Goal: Check status: Check status

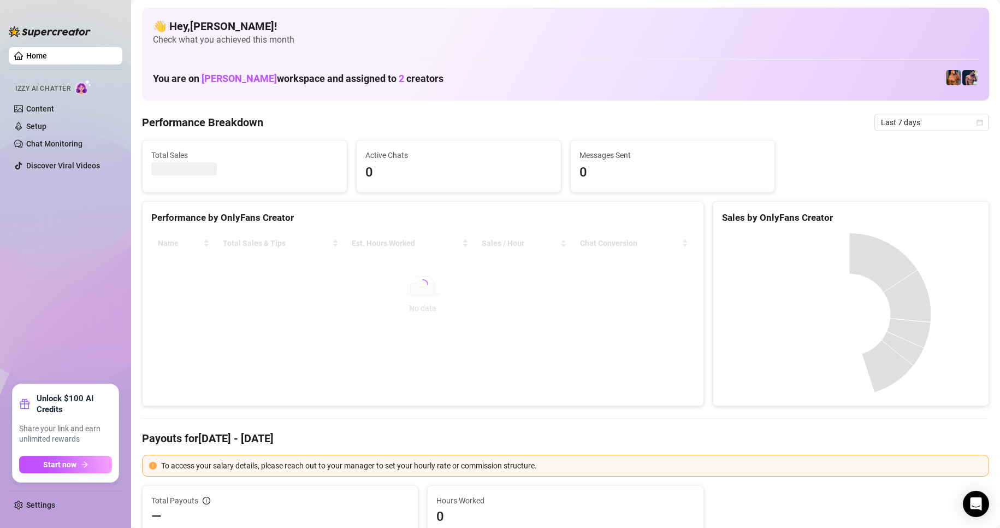
click at [941, 125] on span "Last 7 days" at bounding box center [932, 122] width 102 height 16
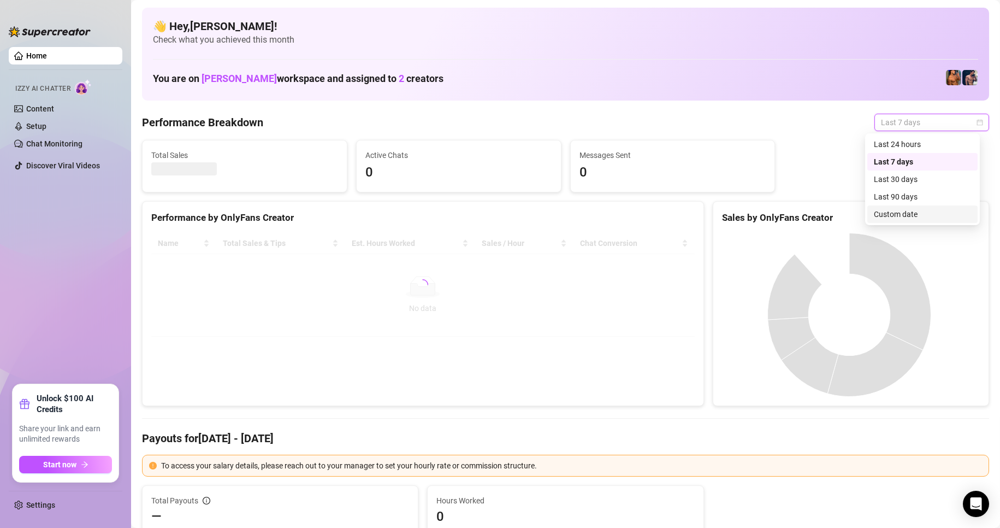
click at [895, 211] on div "Custom date" at bounding box center [922, 214] width 97 height 12
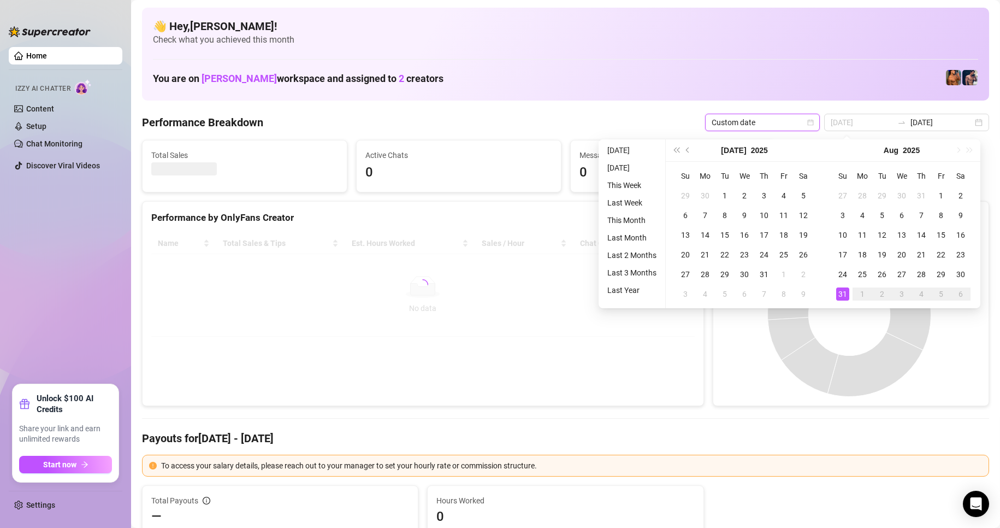
click at [840, 290] on div "31" at bounding box center [842, 293] width 13 height 13
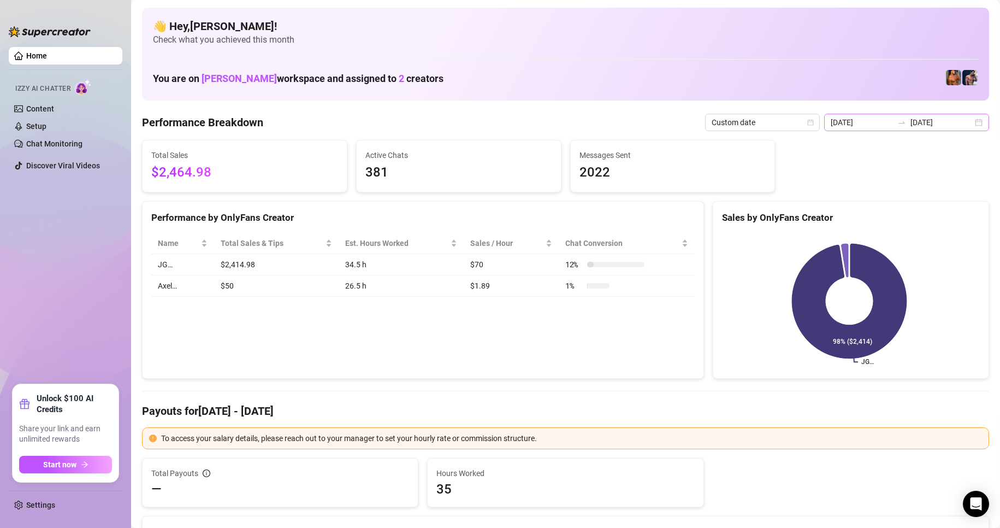
click at [966, 121] on div "[DATE] [DATE]" at bounding box center [906, 122] width 165 height 17
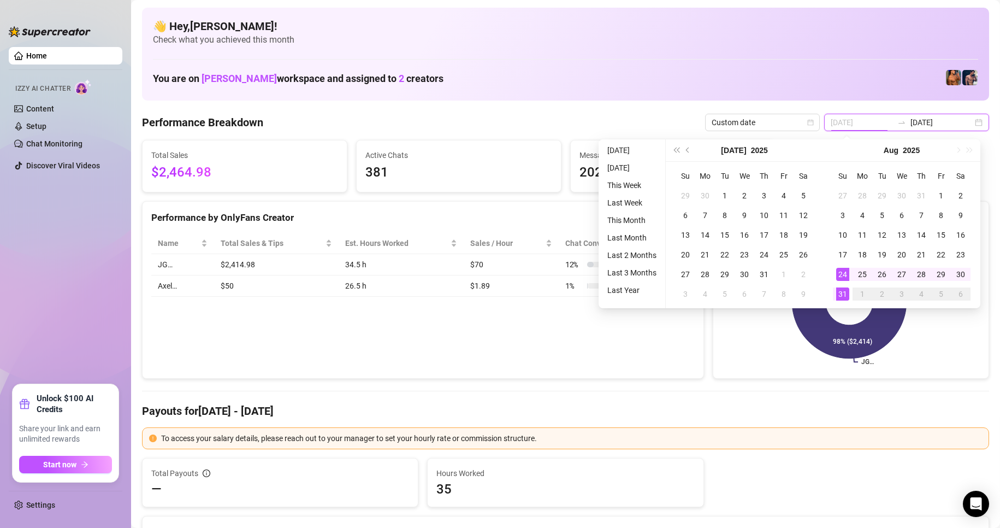
type input "[DATE]"
click at [842, 291] on div "31" at bounding box center [842, 293] width 13 height 13
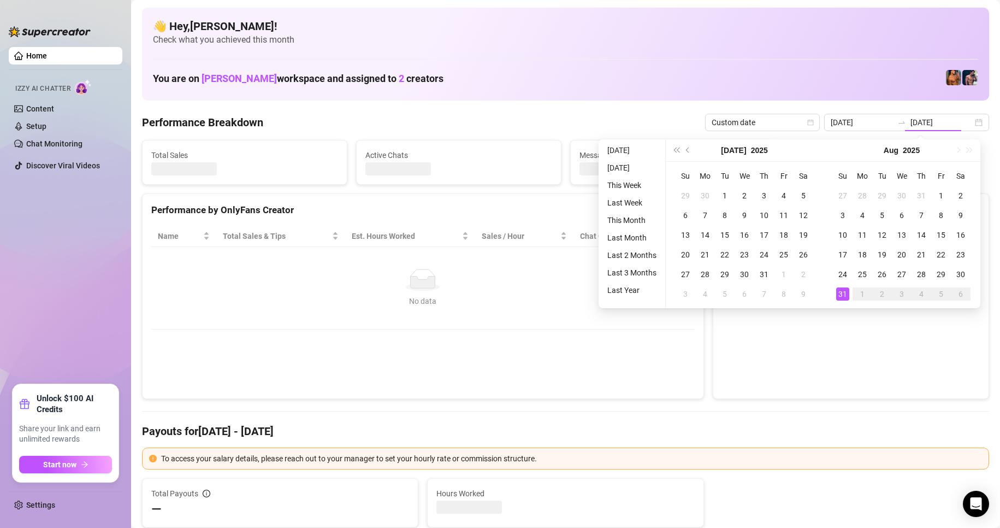
type input "[DATE]"
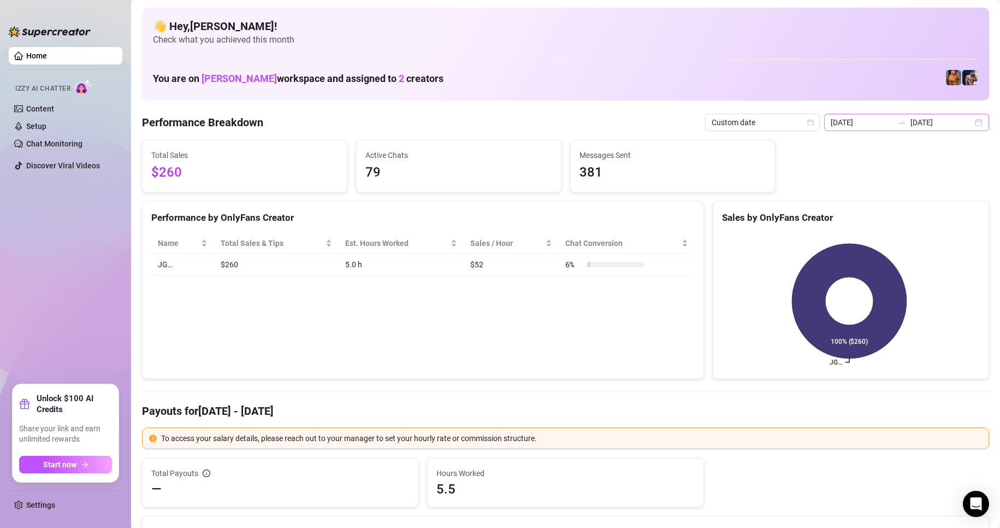
click at [966, 125] on div "[DATE] [DATE]" at bounding box center [906, 122] width 165 height 17
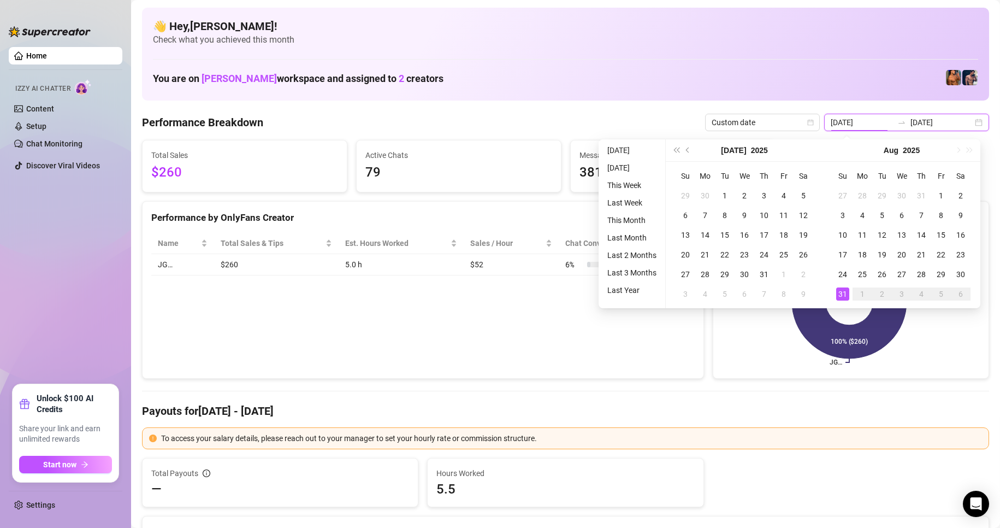
click at [970, 123] on div "[DATE] [DATE]" at bounding box center [906, 122] width 165 height 17
type input "[DATE]"
click at [937, 191] on div "1" at bounding box center [941, 195] width 13 height 13
type input "[DATE]"
click at [840, 294] on div "31" at bounding box center [842, 293] width 13 height 13
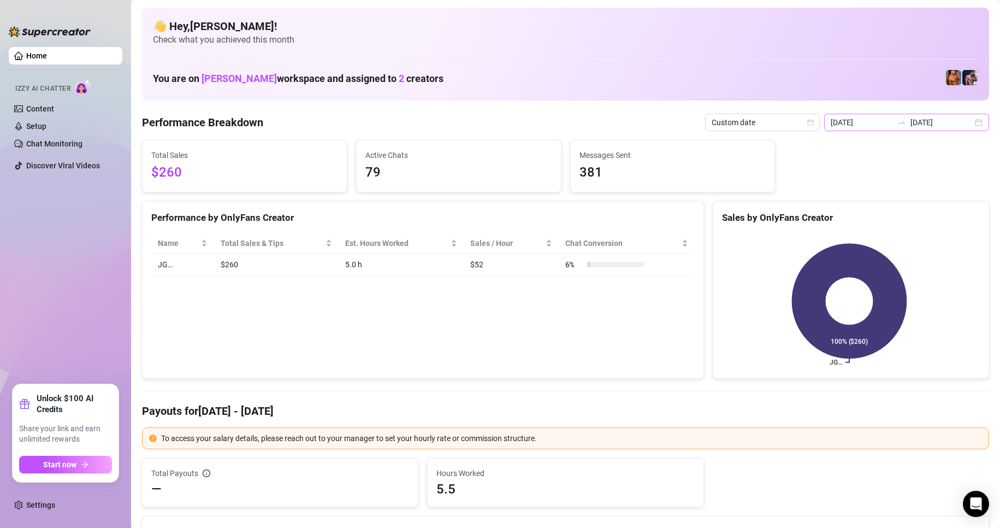
click at [972, 125] on div "[DATE] [DATE]" at bounding box center [906, 122] width 165 height 17
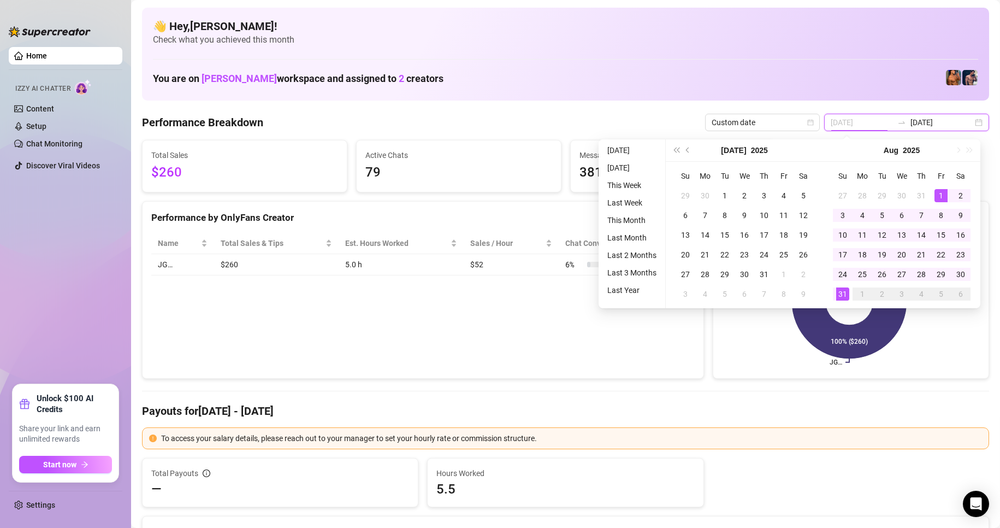
type input "[DATE]"
click at [942, 199] on div "1" at bounding box center [941, 195] width 13 height 13
type input "[DATE]"
click at [844, 290] on div "31" at bounding box center [842, 293] width 13 height 13
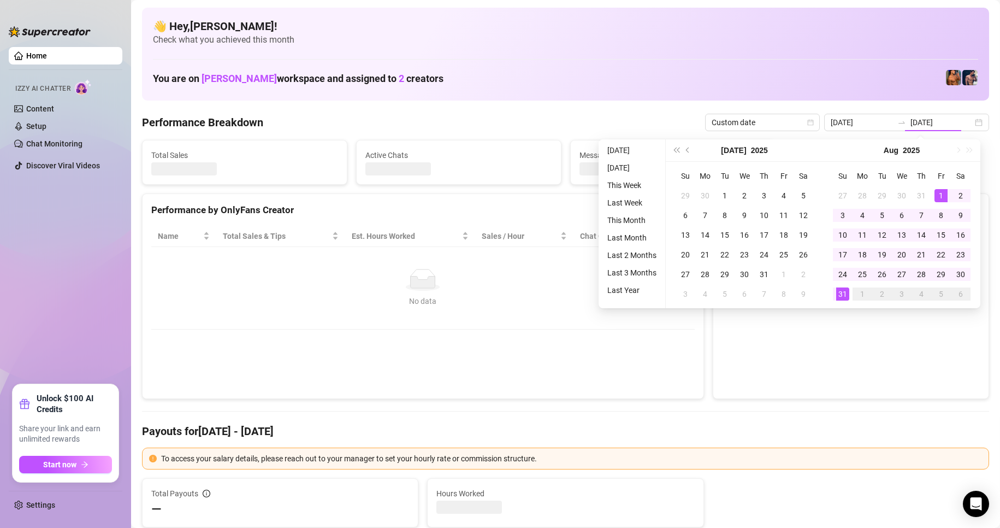
type input "[DATE]"
